Goal: Communication & Community: Connect with others

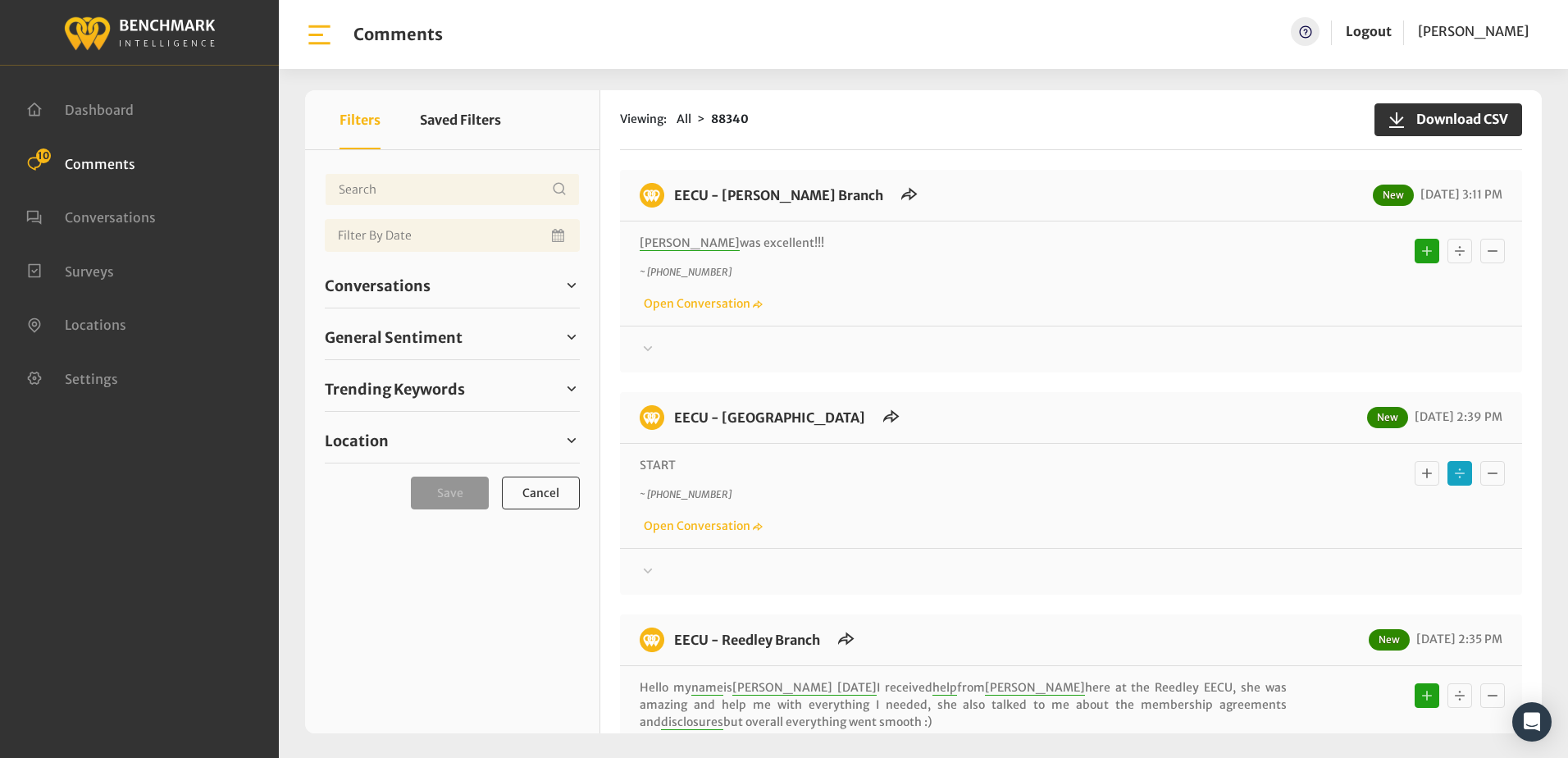
click at [648, 570] on icon at bounding box center [648, 571] width 16 height 20
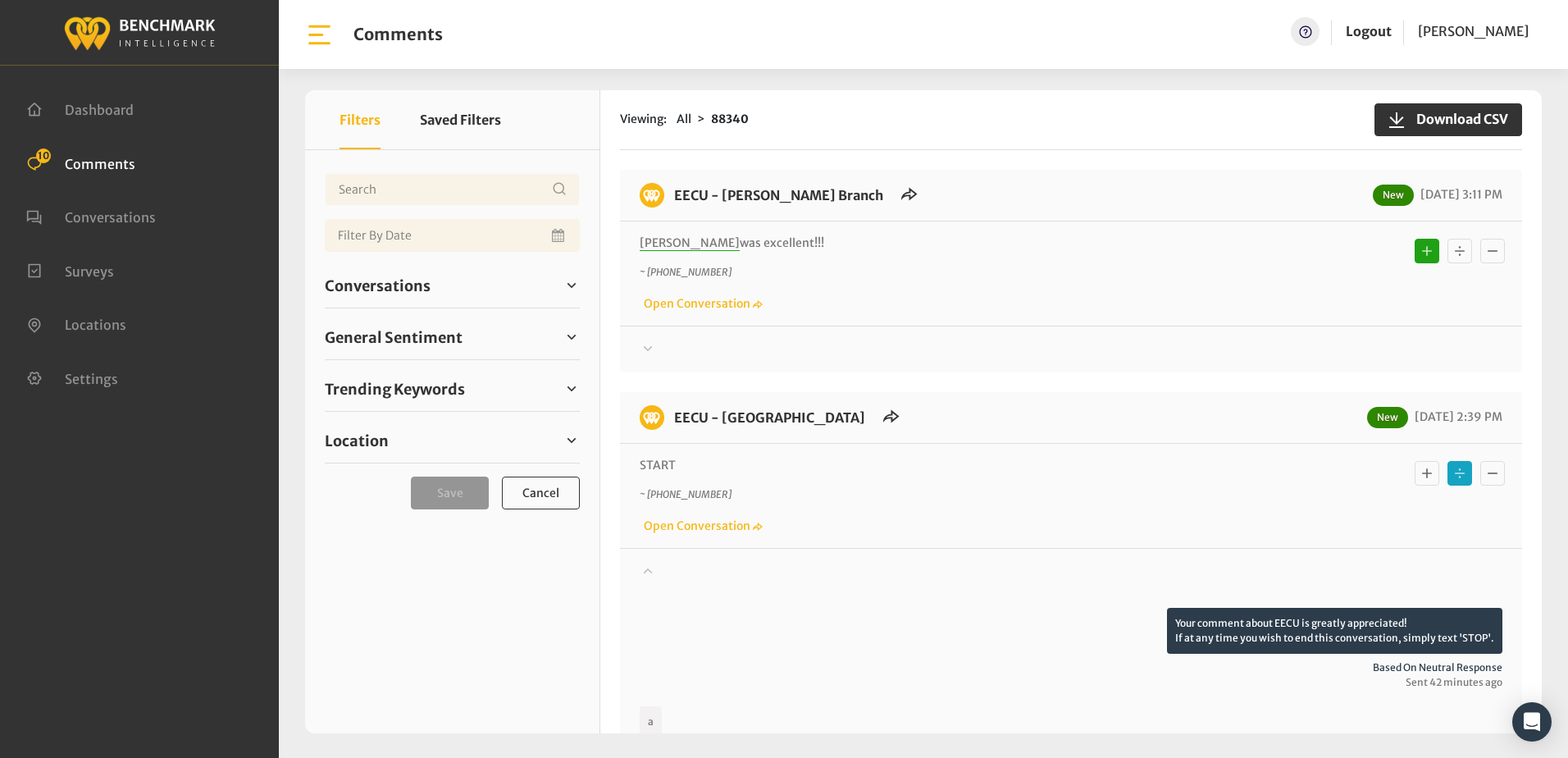
click at [648, 570] on icon at bounding box center [649, 570] width 9 height 5
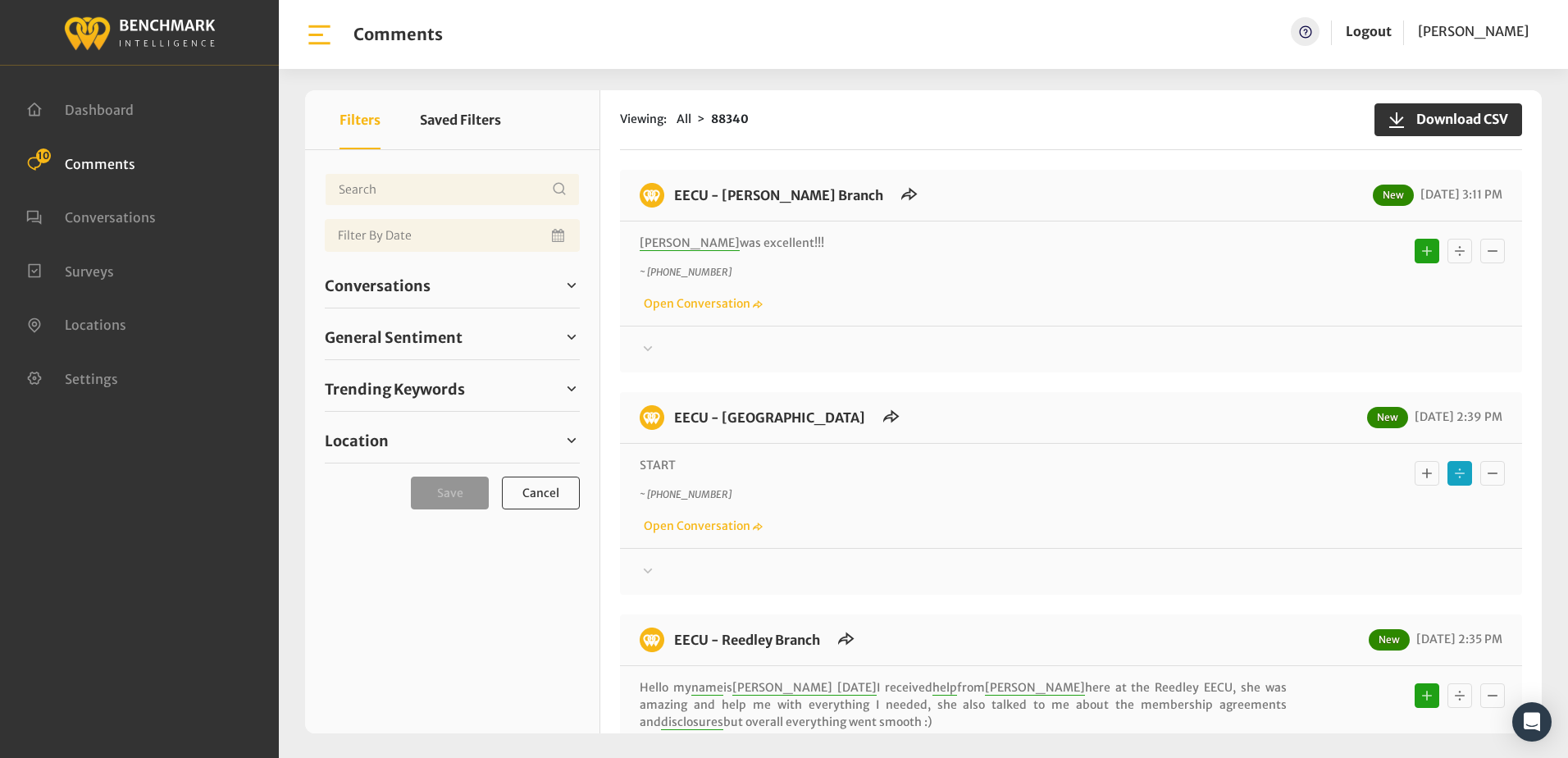
click at [1022, 500] on p "~ +15592873450" at bounding box center [963, 494] width 647 height 14
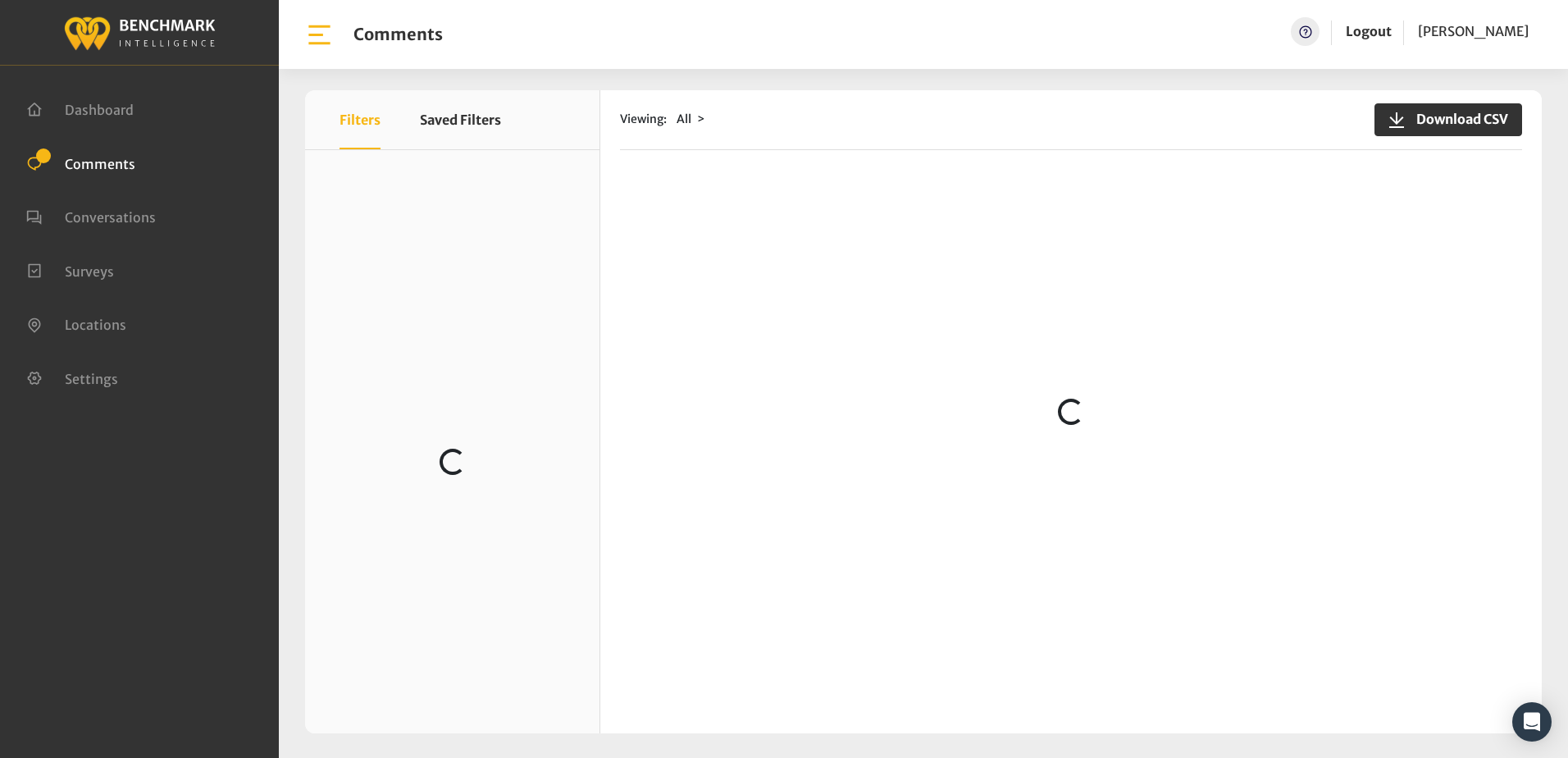
scroll to position [164, 0]
